Goal: Navigation & Orientation: Find specific page/section

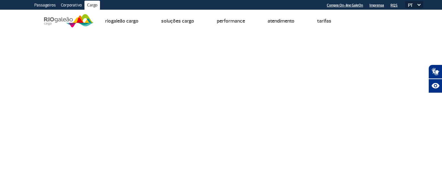
click at [49, 28] on img at bounding box center [69, 21] width 50 height 16
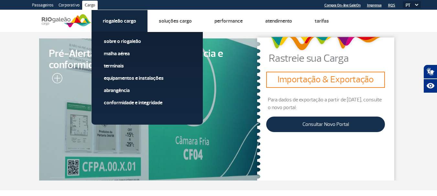
click at [115, 22] on link "Riogaleão Cargo" at bounding box center [119, 21] width 33 height 6
